Goal: Find specific page/section: Find specific page/section

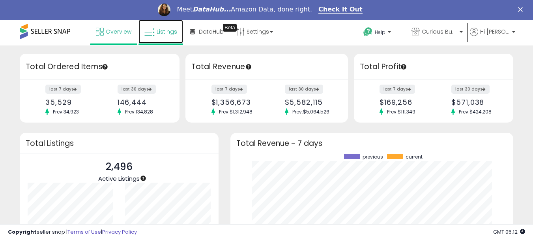
click at [175, 34] on span "Listings" at bounding box center [167, 32] width 21 height 8
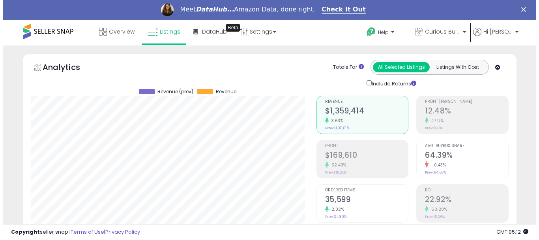
scroll to position [158, 0]
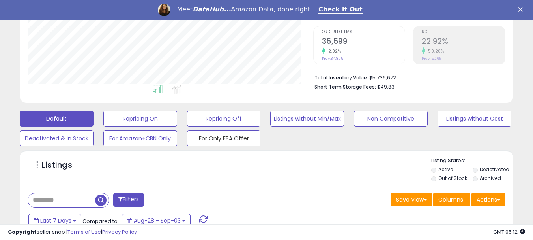
click at [227, 140] on button "For Only FBA Offer" at bounding box center [224, 138] width 74 height 16
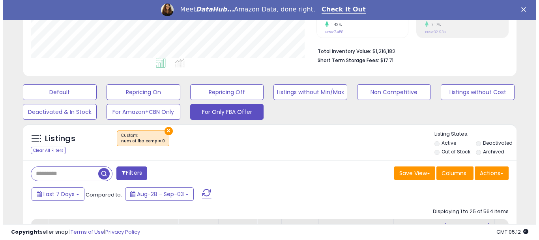
scroll to position [237, 0]
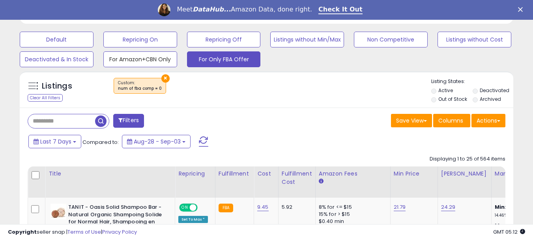
click at [143, 58] on button "For Amazon+CBN Only" at bounding box center [140, 59] width 74 height 16
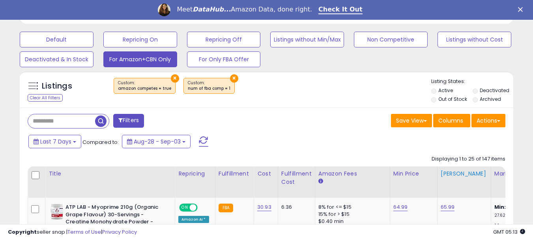
scroll to position [162, 286]
